Goal: Communication & Community: Share content

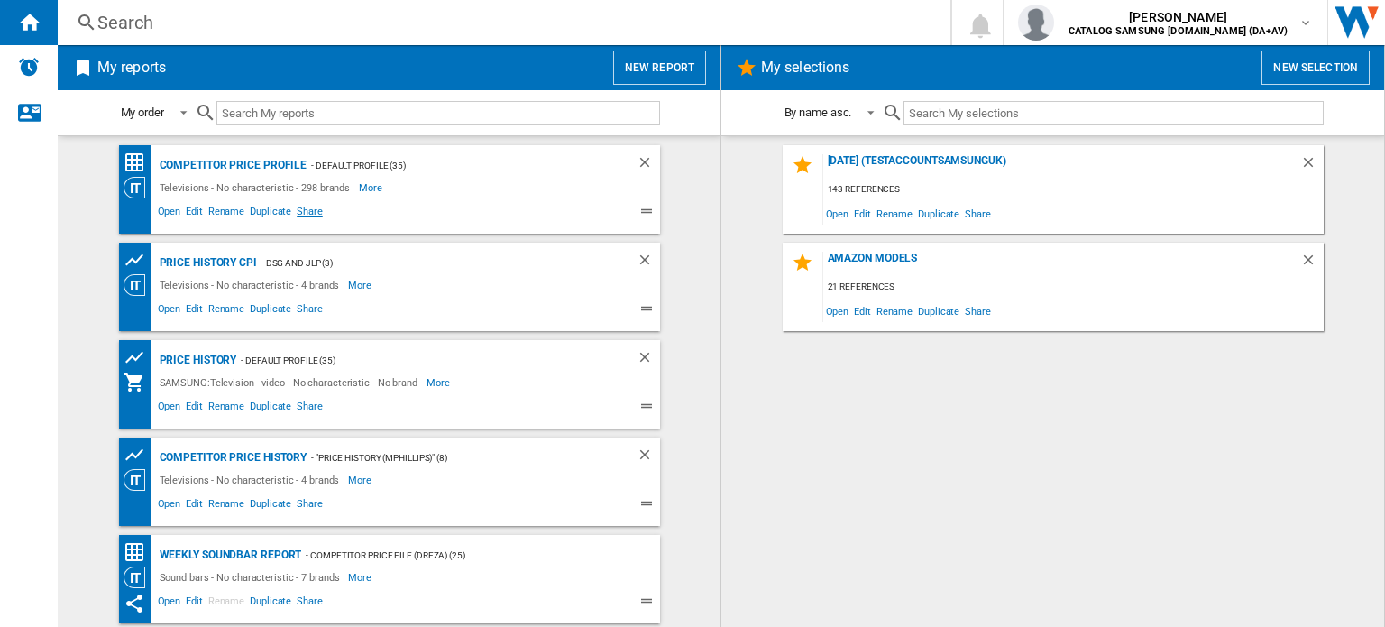
click at [301, 208] on span "Share" at bounding box center [310, 214] width 32 height 22
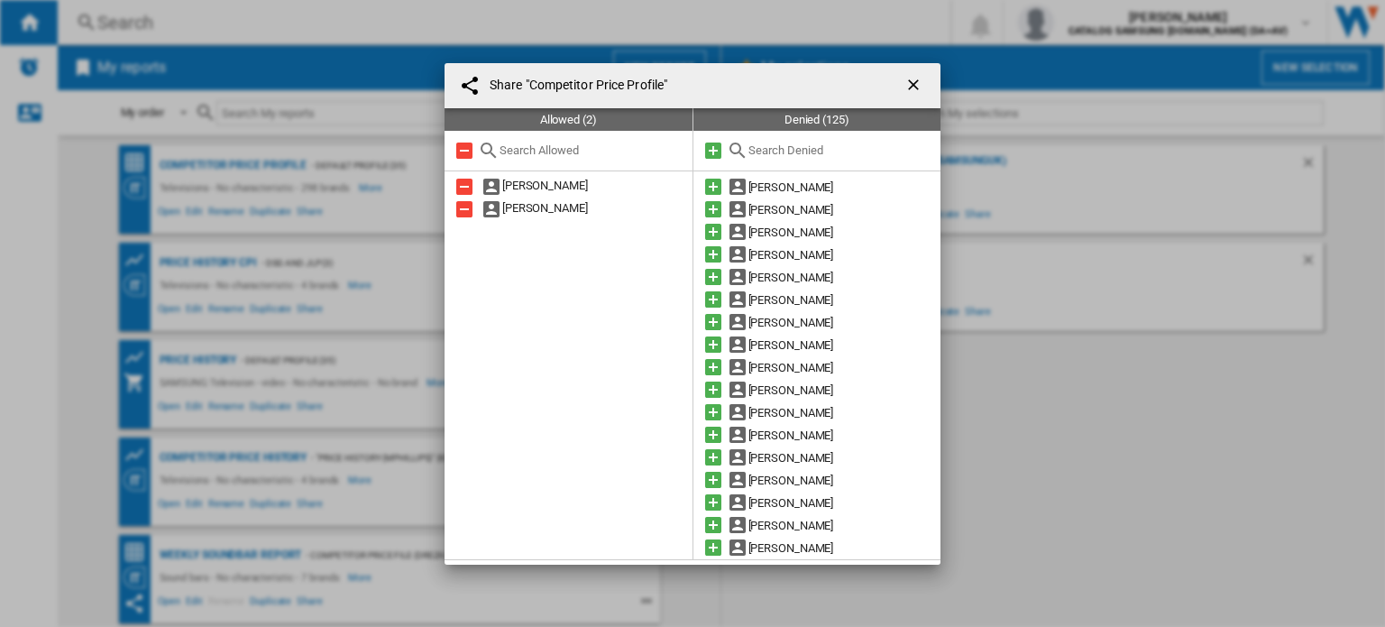
click at [799, 156] on input "text" at bounding box center [841, 150] width 184 height 14
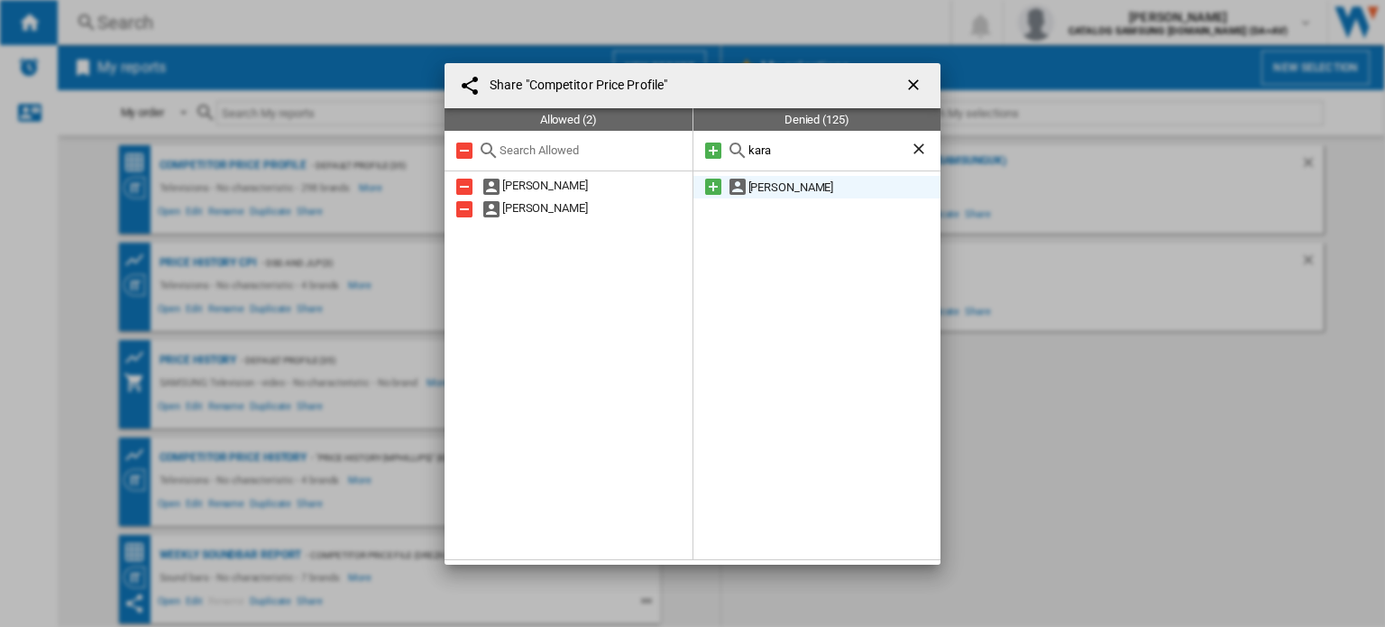
type input "kara"
click at [713, 185] on md-icon at bounding box center [714, 187] width 22 height 22
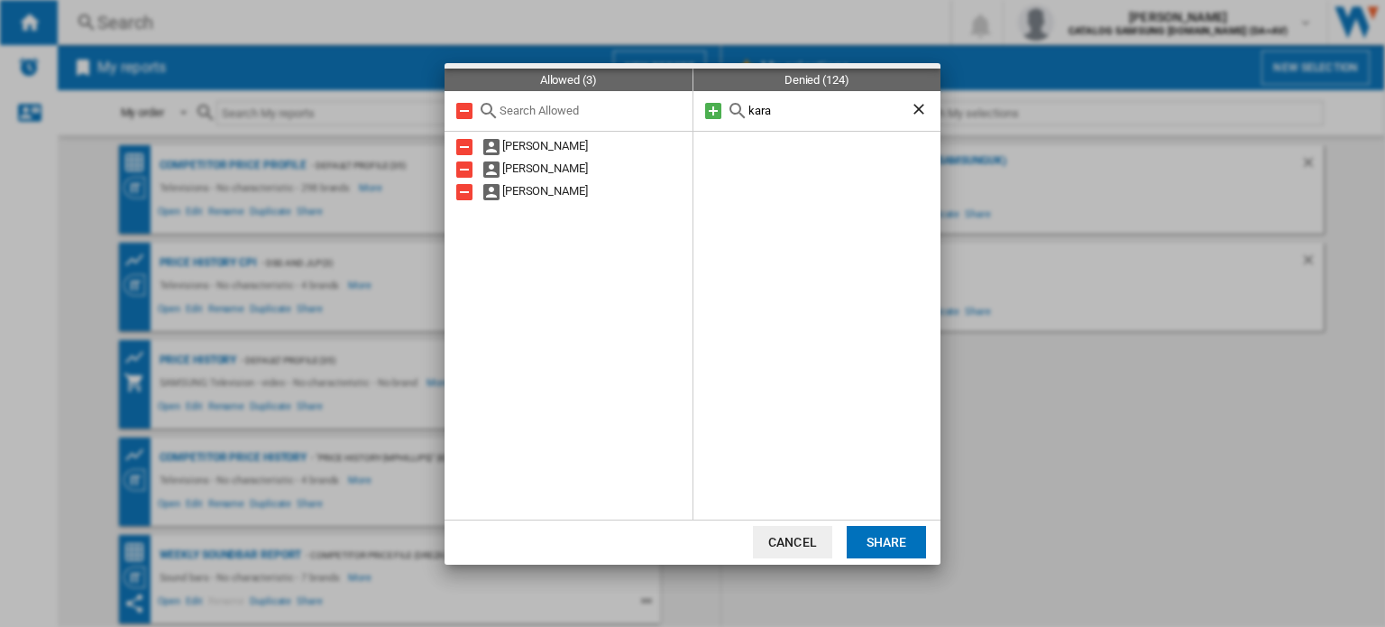
click at [898, 534] on button "Share" at bounding box center [886, 542] width 79 height 32
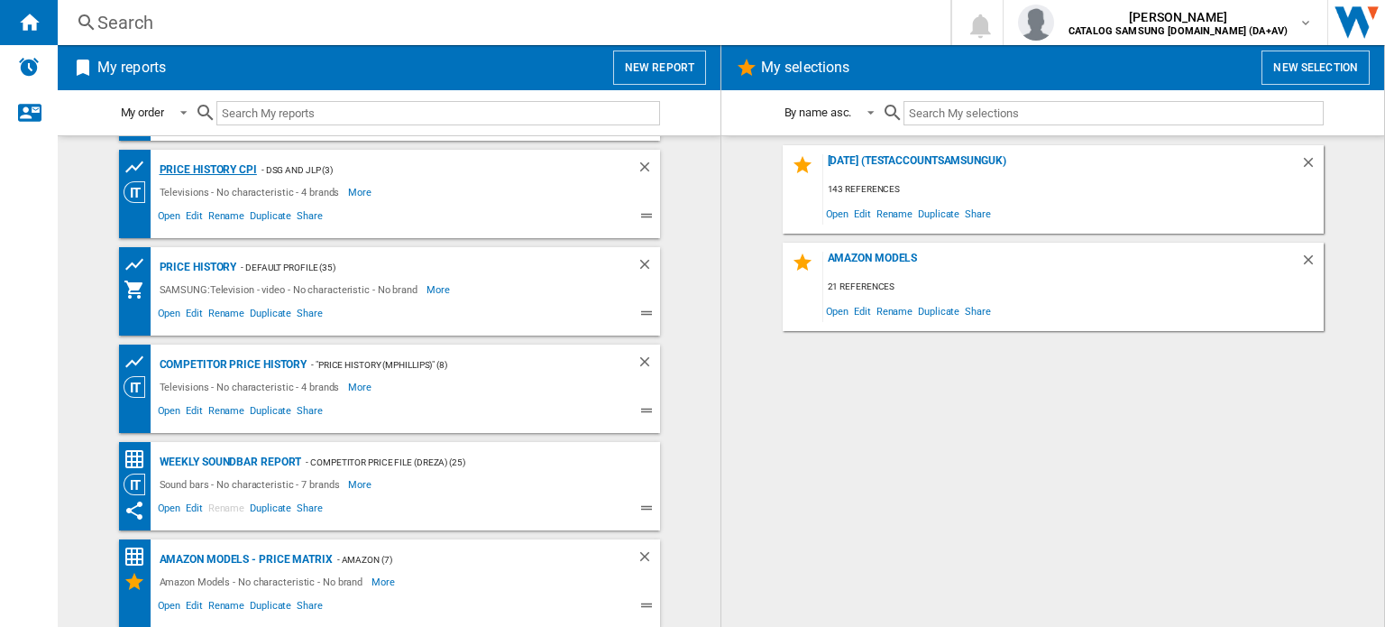
scroll to position [3, 0]
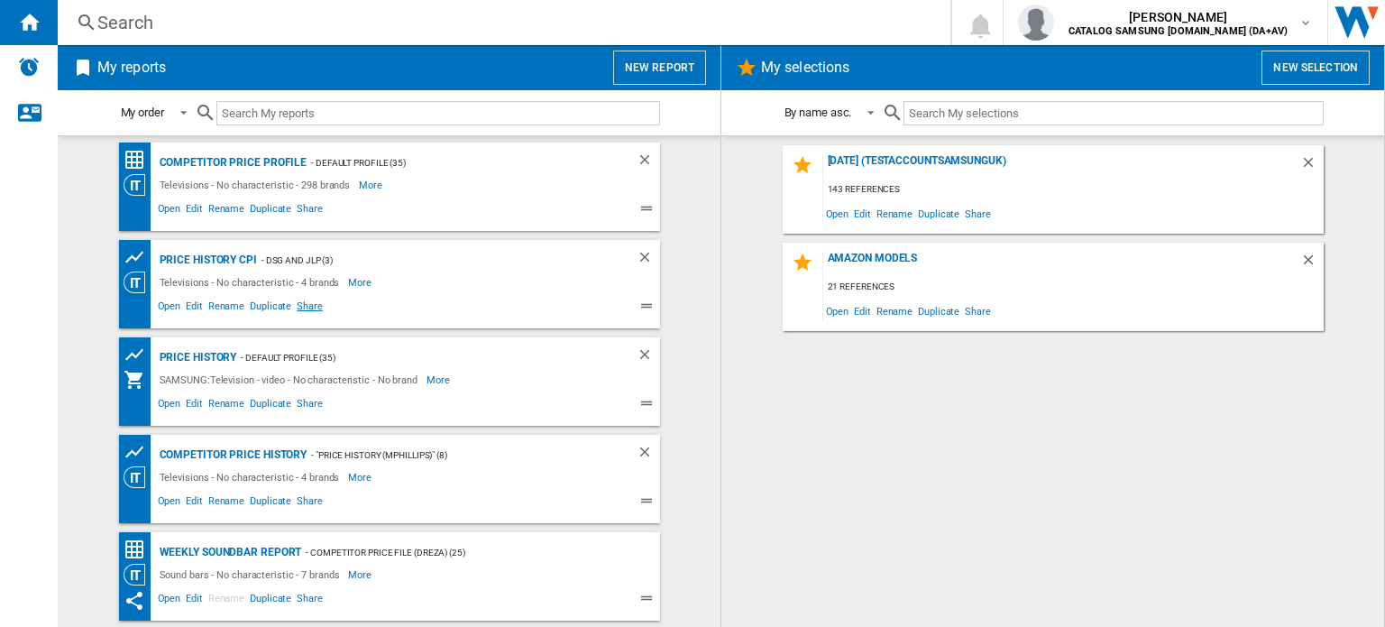
click at [306, 301] on span "Share" at bounding box center [310, 309] width 32 height 22
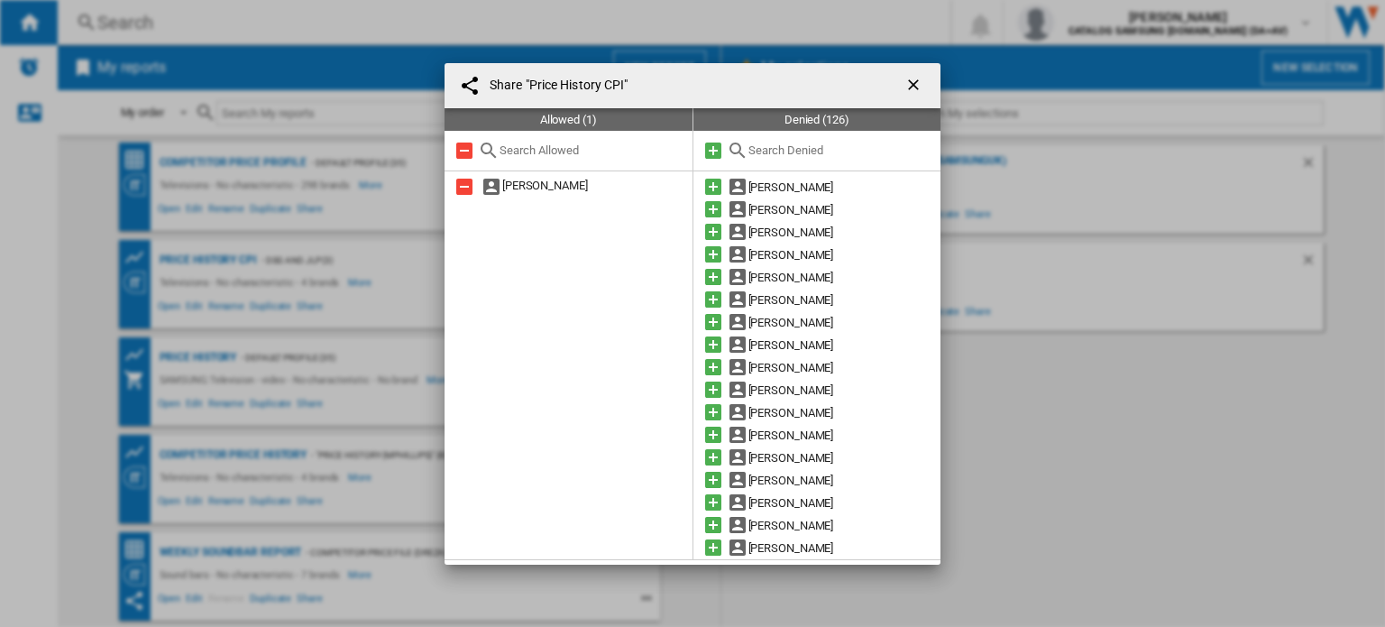
click at [776, 156] on input "text" at bounding box center [841, 150] width 184 height 14
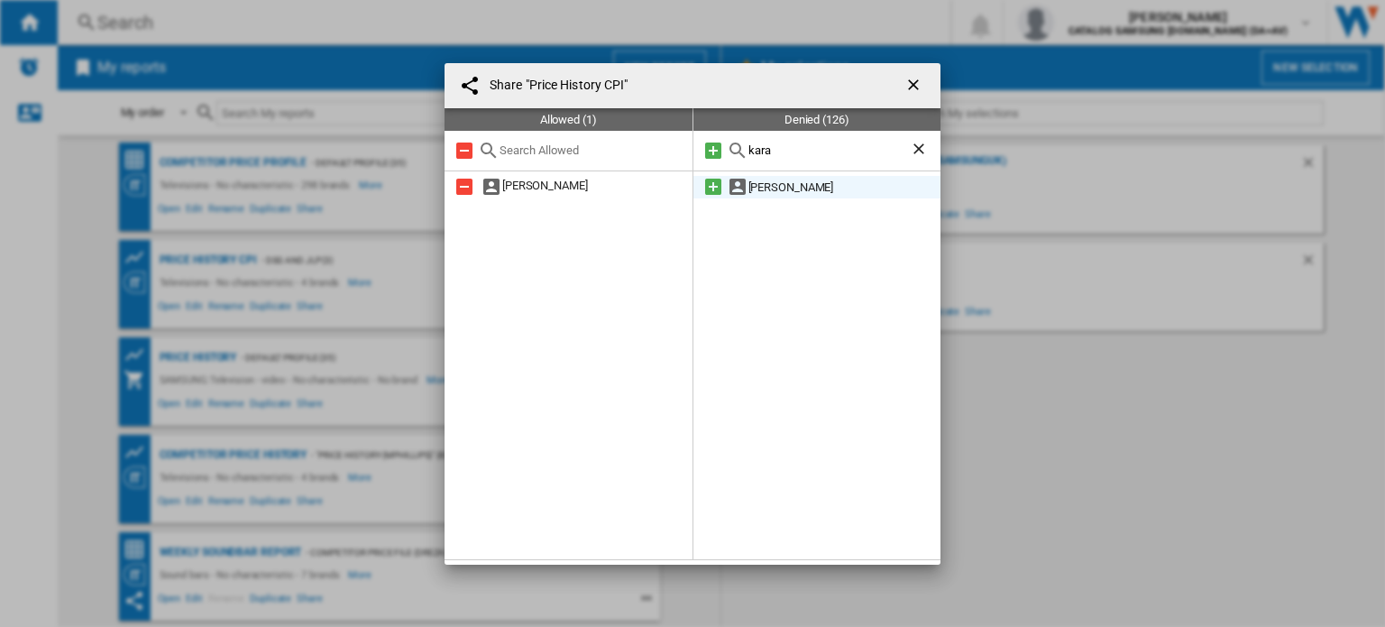
type input "kara"
click at [708, 194] on md-icon at bounding box center [714, 187] width 22 height 22
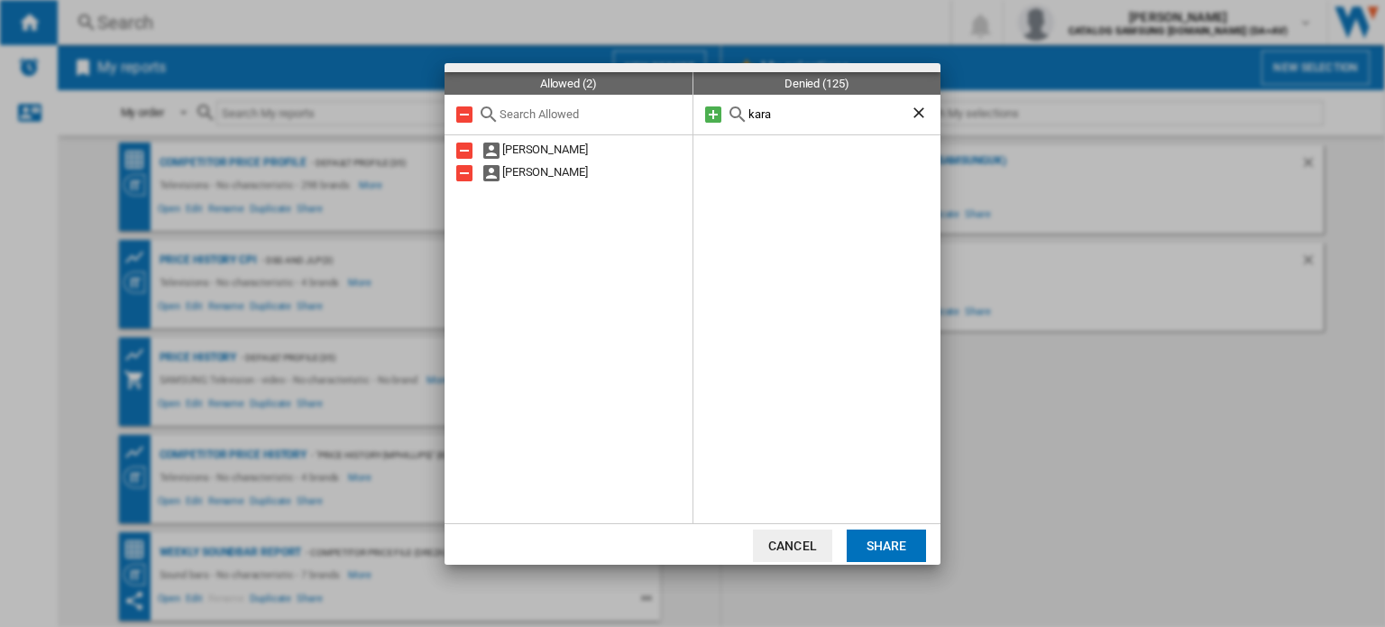
scroll to position [40, 0]
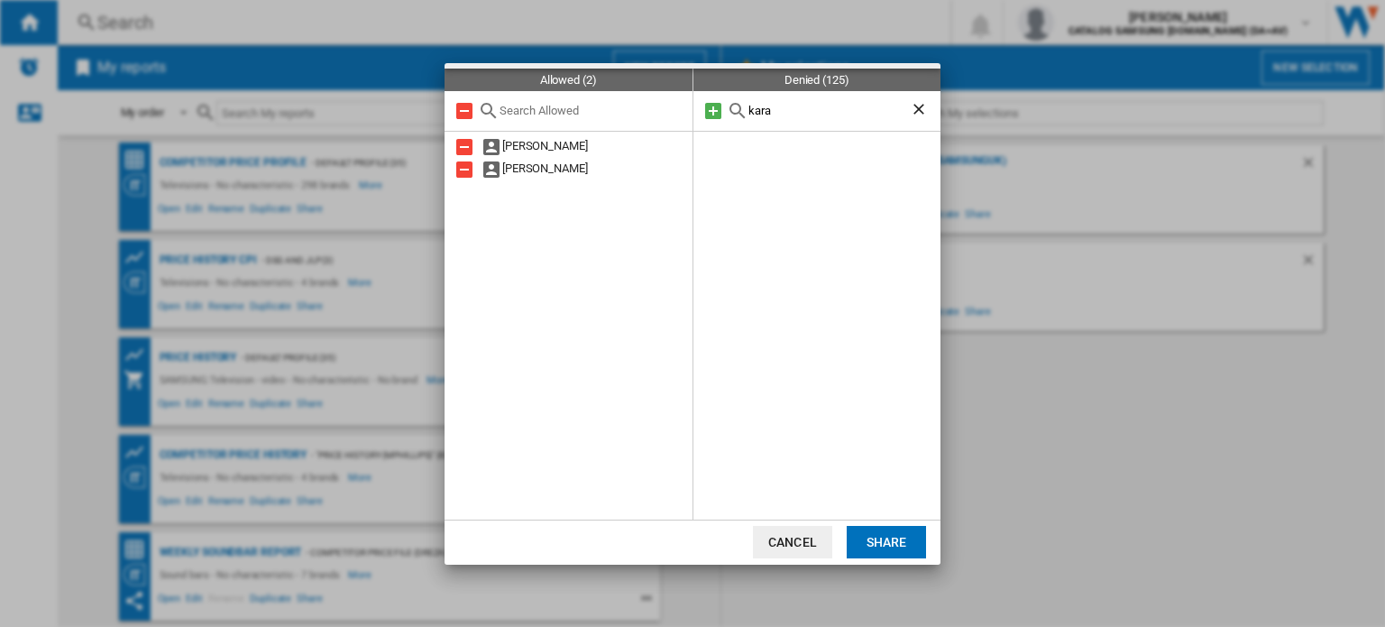
click at [888, 539] on button "Share" at bounding box center [886, 542] width 79 height 32
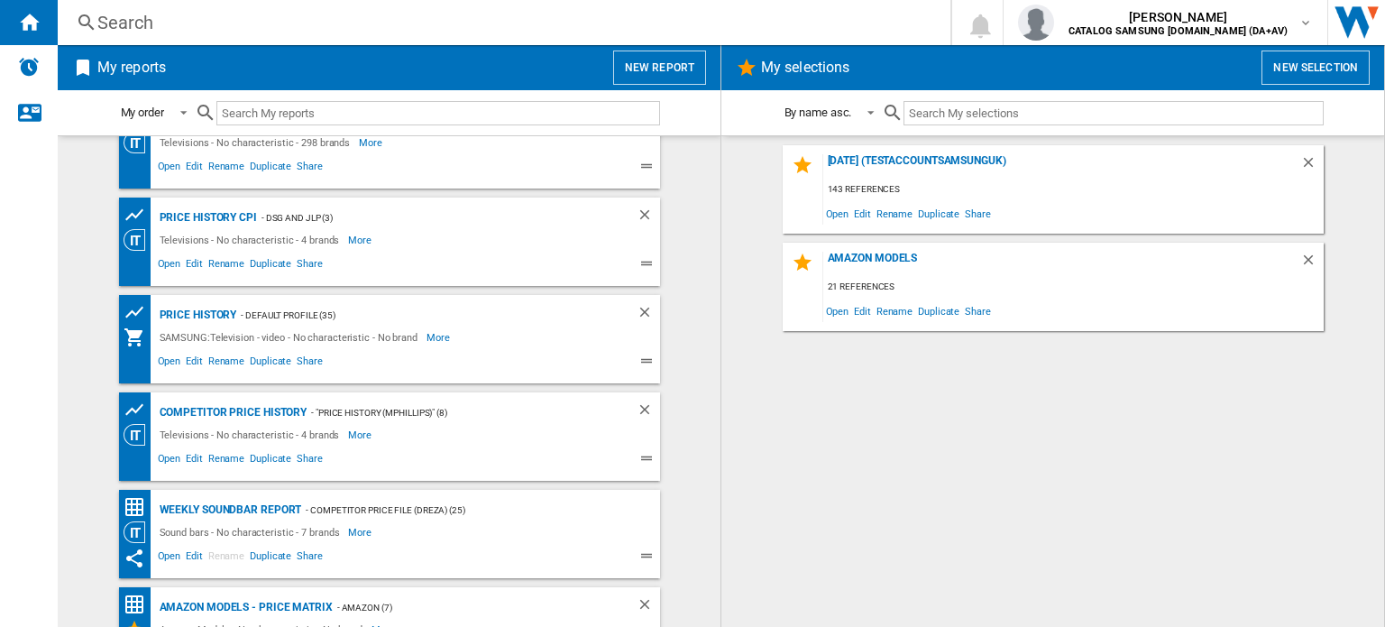
scroll to position [0, 0]
